Goal: Task Accomplishment & Management: Use online tool/utility

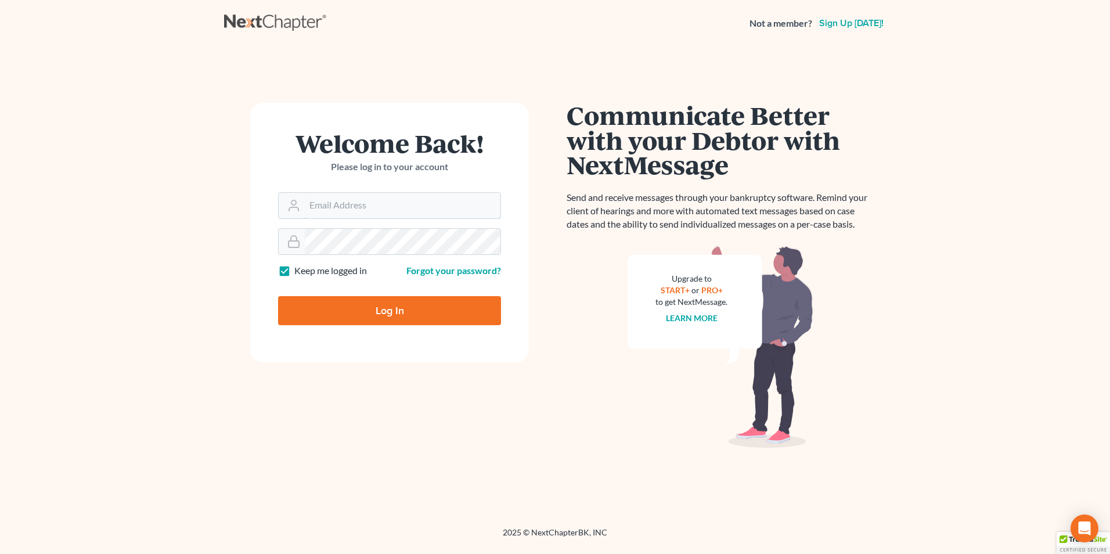
type input "lcueva@wellerlegalgroup.com"
click at [345, 309] on input "Log In" at bounding box center [389, 310] width 223 height 29
type input "Thinking..."
